Goal: Task Accomplishment & Management: Use online tool/utility

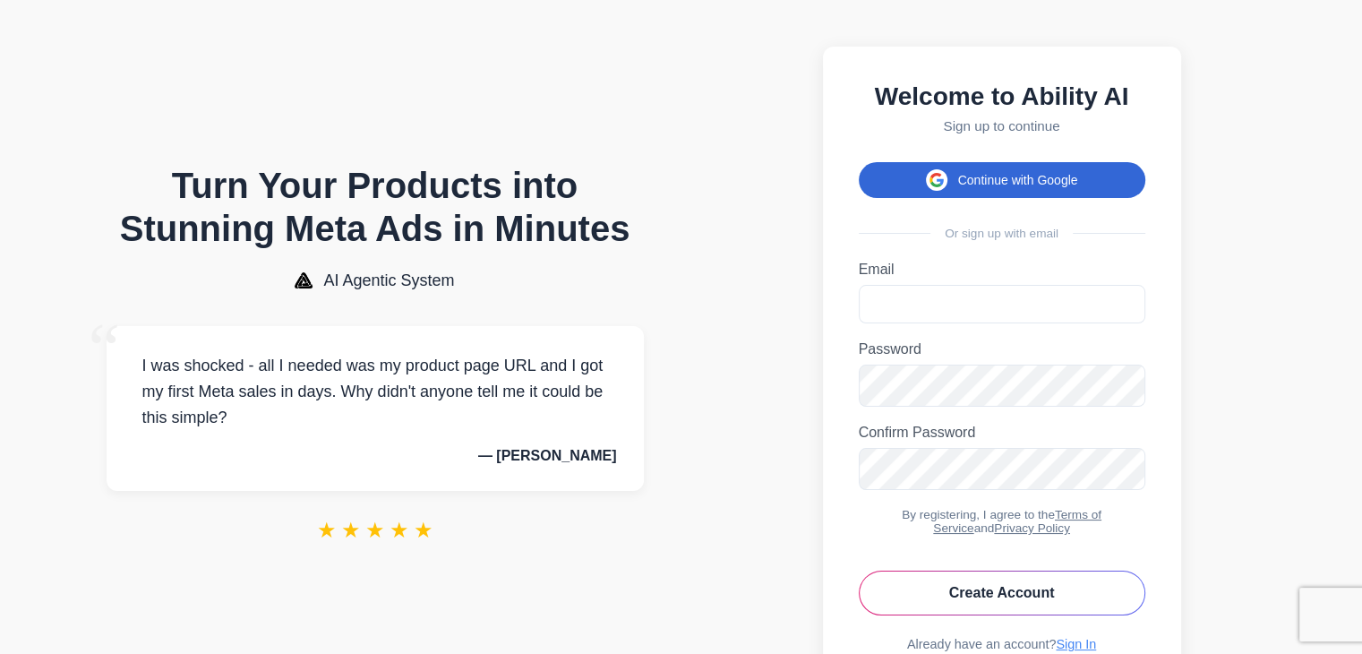
click at [960, 191] on button "Continue with Google" at bounding box center [1002, 180] width 287 height 36
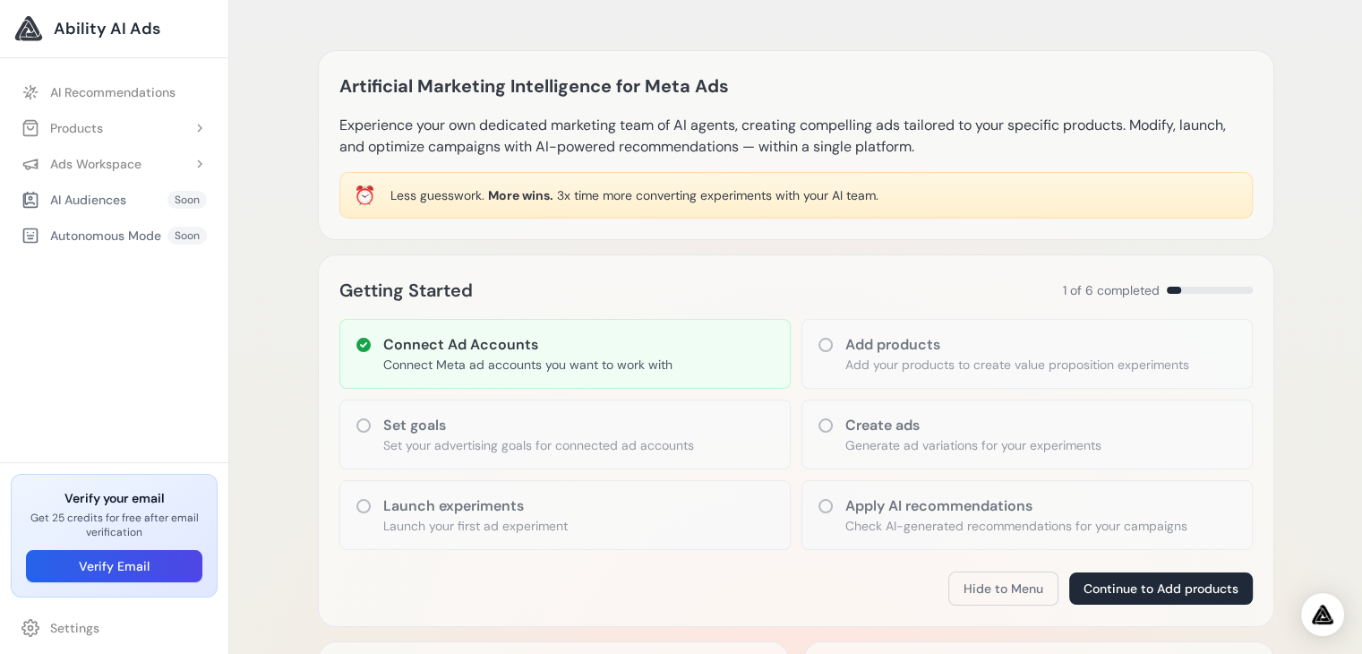
scroll to position [179, 0]
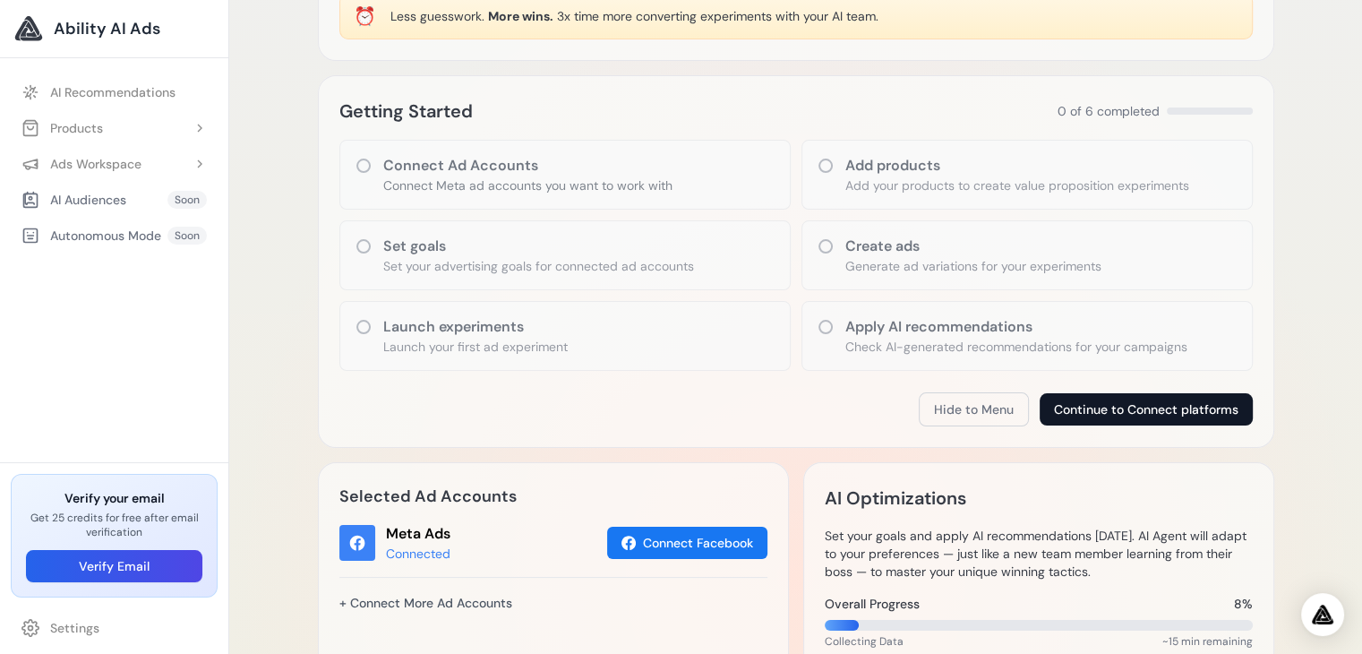
click at [1084, 407] on button "Continue to Connect platforms" at bounding box center [1146, 409] width 213 height 32
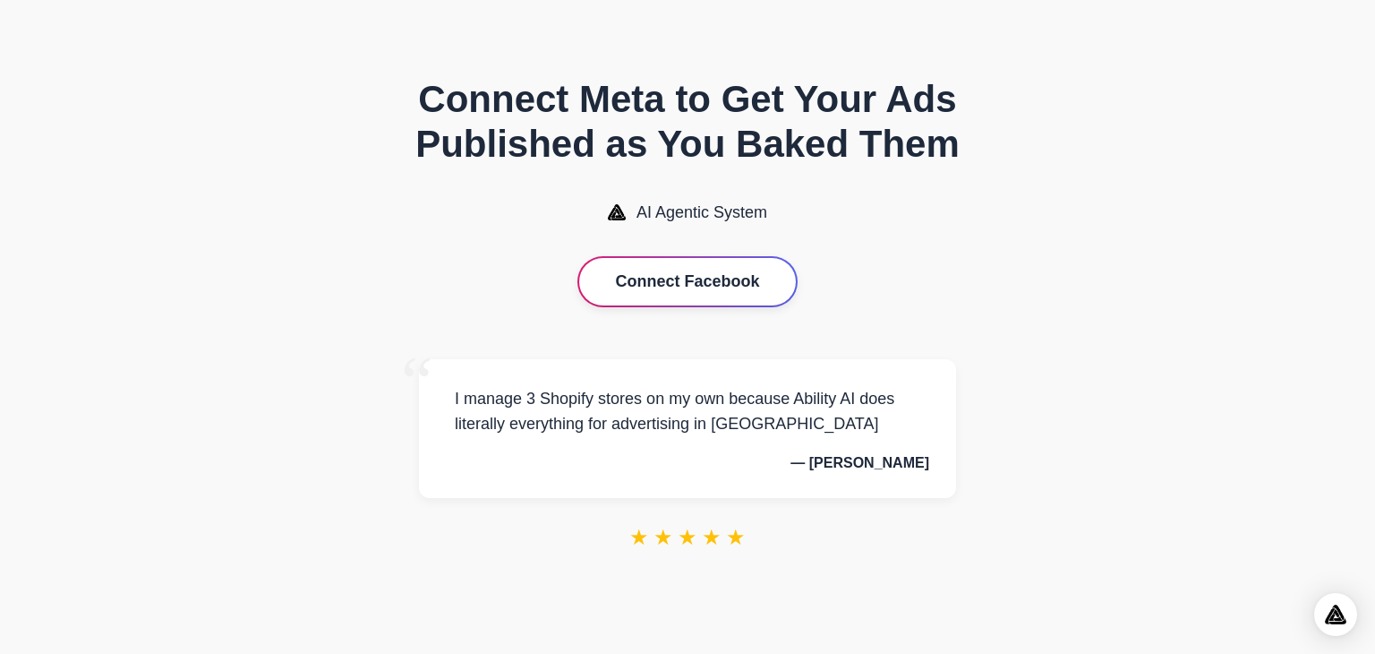
click at [697, 289] on button "Connect Facebook" at bounding box center [687, 281] width 216 height 47
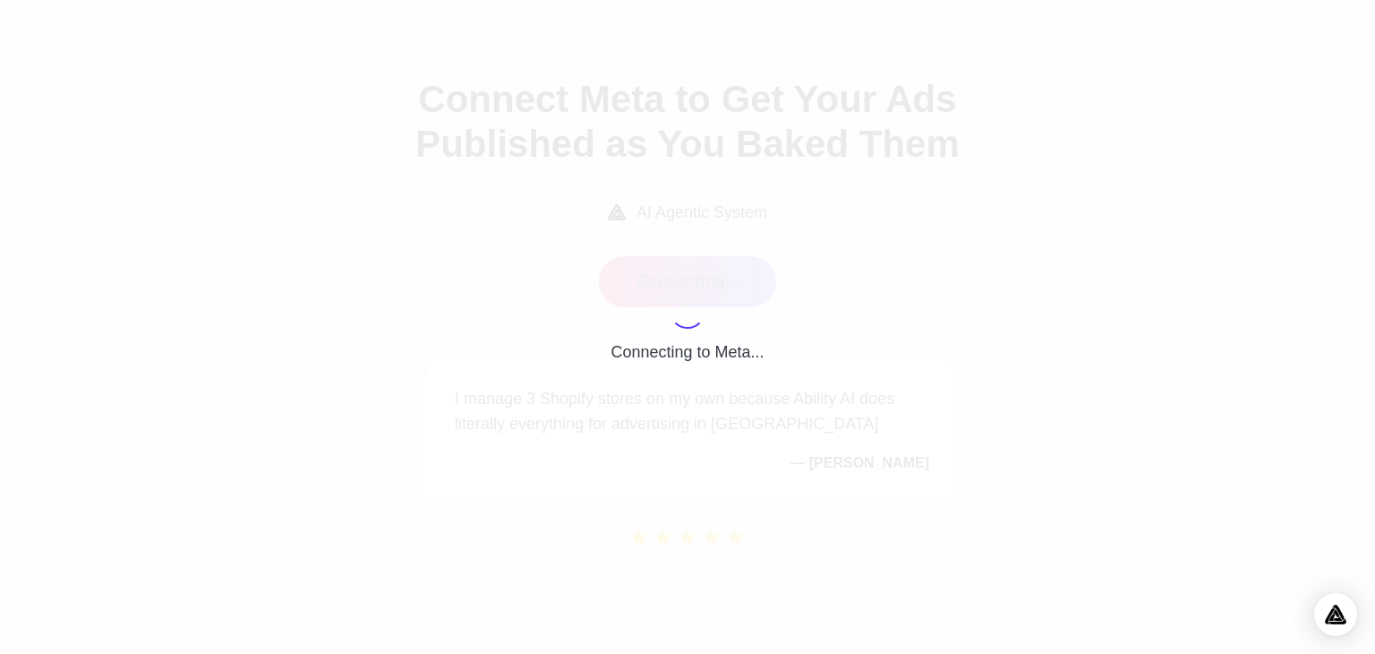
click at [1150, 284] on div "Connecting to Meta..." at bounding box center [687, 327] width 1375 height 654
